Goal: Task Accomplishment & Management: Complete application form

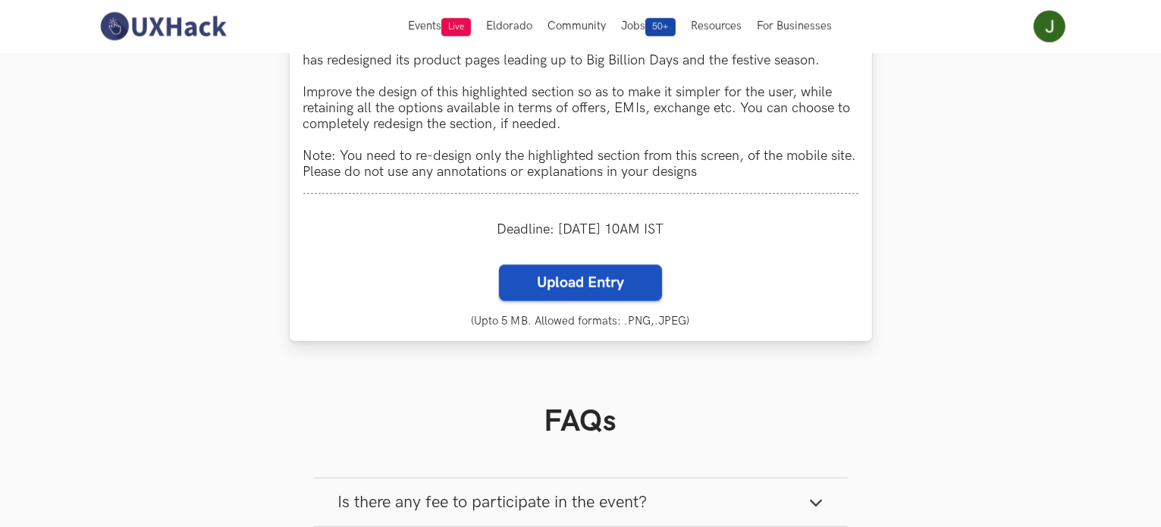
click at [579, 293] on label "Upload Entry" at bounding box center [580, 283] width 163 height 36
click at [499, 265] on input "Upload Entry" at bounding box center [498, 264] width 1 height 1
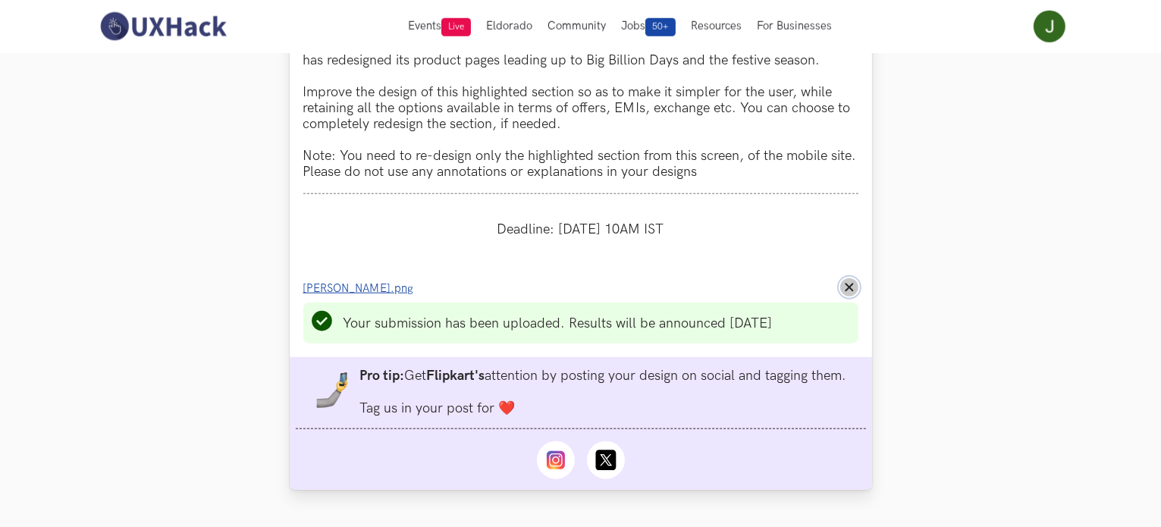
click at [852, 291] on line at bounding box center [849, 287] width 7 height 7
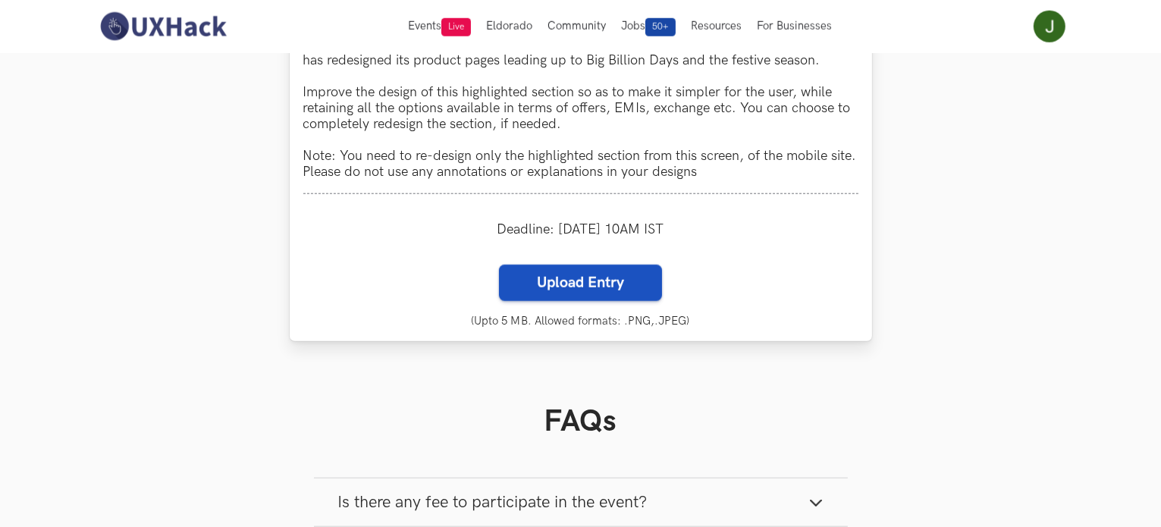
click at [624, 301] on label "Upload Entry" at bounding box center [580, 283] width 163 height 36
click at [499, 265] on input "Upload Entry" at bounding box center [498, 264] width 1 height 1
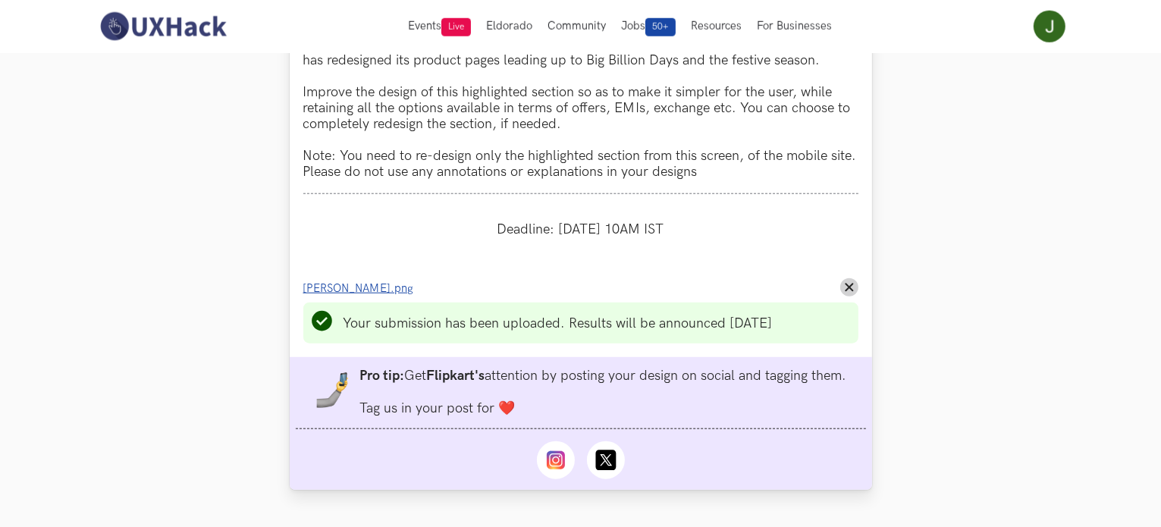
click at [334, 295] on span "Jennel Pinto_Flipkart.png" at bounding box center [358, 288] width 111 height 13
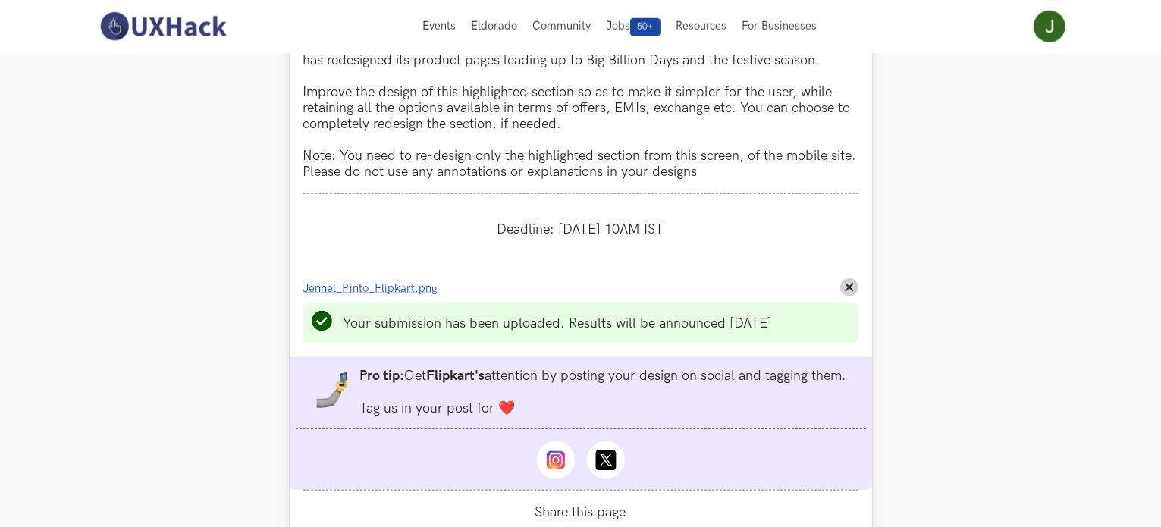
scroll to position [1444, 0]
click at [380, 295] on span "Jennel_Pinto_Flipkart.png" at bounding box center [370, 288] width 135 height 13
click at [403, 295] on span "Jennel_Pinto_Flipkart.png" at bounding box center [370, 288] width 135 height 13
